Goal: Task Accomplishment & Management: Use online tool/utility

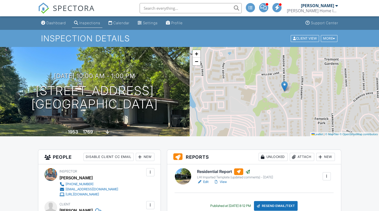
click at [123, 24] on div "Calendar" at bounding box center [121, 23] width 16 height 4
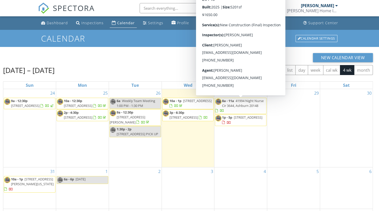
click at [249, 101] on span "41994 Night Nurse Cir 3644, Ashburn 20148" at bounding box center [243, 102] width 42 height 9
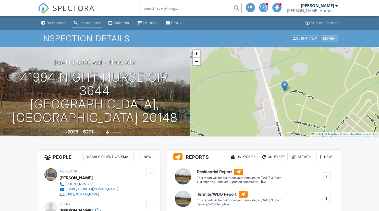
click at [326, 36] on div "More" at bounding box center [329, 38] width 17 height 7
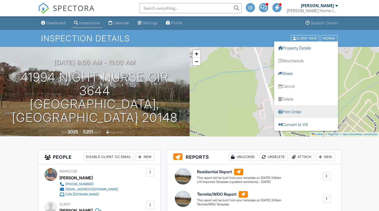
click at [290, 113] on link "Print Order" at bounding box center [306, 111] width 64 height 13
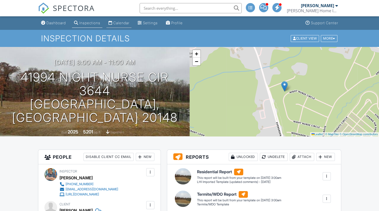
click at [126, 23] on div "Calendar" at bounding box center [121, 23] width 16 height 4
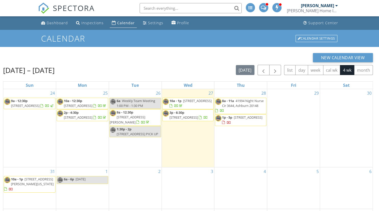
click at [242, 120] on span "[STREET_ADDRESS]" at bounding box center [248, 117] width 29 height 5
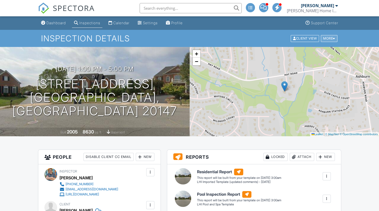
click at [329, 37] on div "More" at bounding box center [329, 38] width 17 height 7
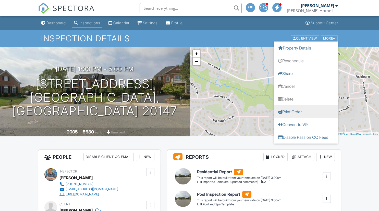
click at [293, 110] on link "Print Order" at bounding box center [306, 111] width 64 height 13
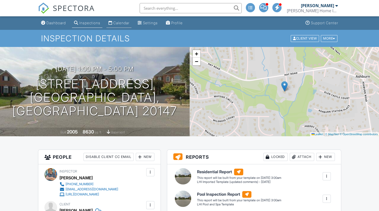
click at [123, 23] on div "Calendar" at bounding box center [121, 23] width 16 height 4
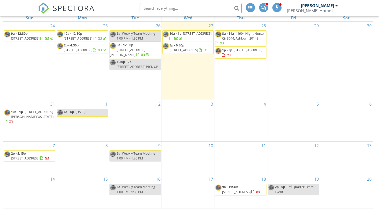
scroll to position [68, 0]
